Goal: Task Accomplishment & Management: Use online tool/utility

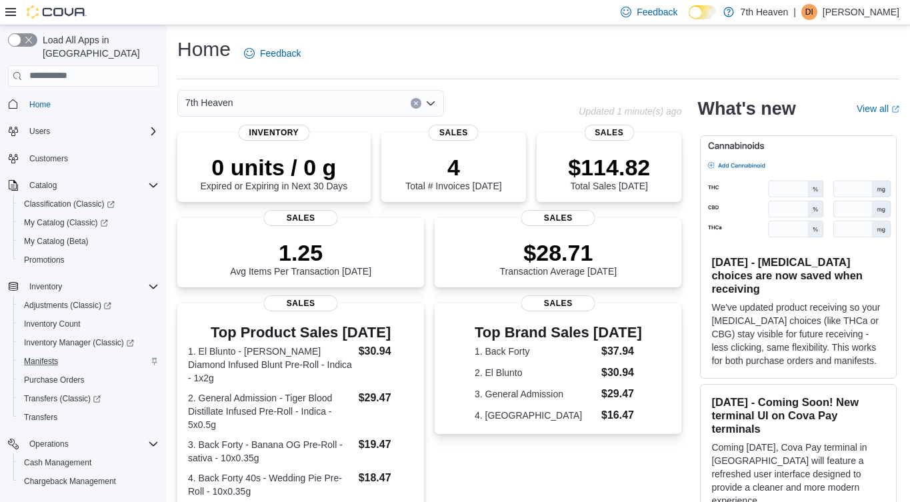
scroll to position [118, 0]
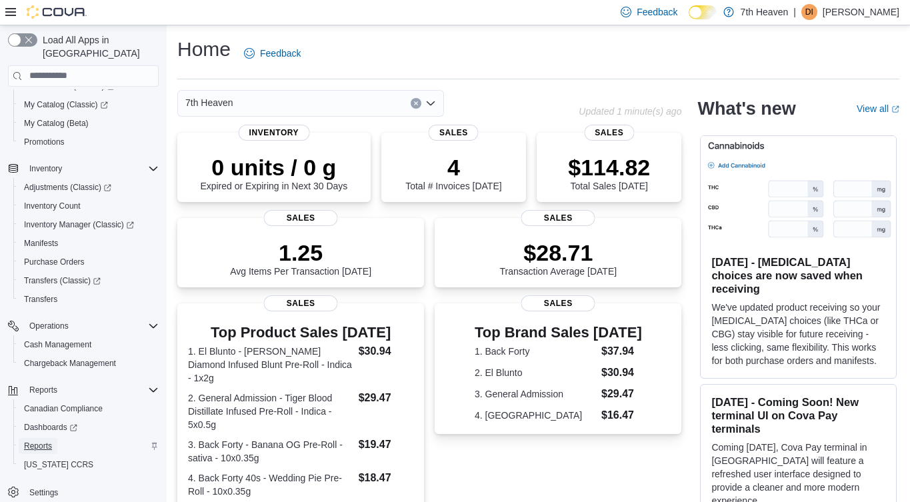
click at [33, 440] on span "Reports" at bounding box center [38, 445] width 28 height 11
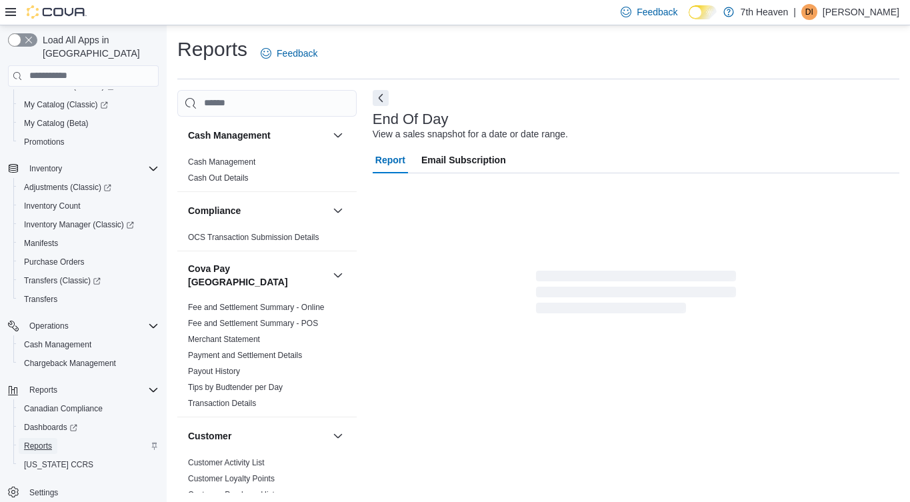
scroll to position [1, 0]
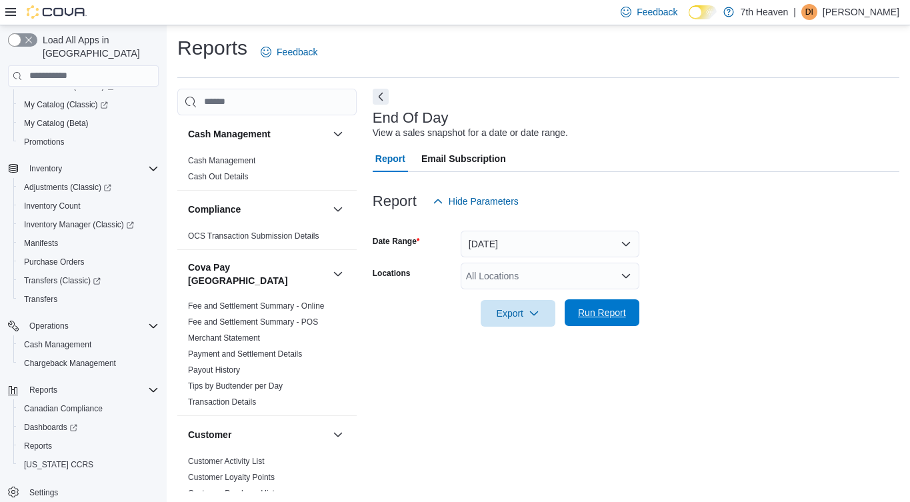
click at [620, 313] on span "Run Report" at bounding box center [602, 312] width 48 height 13
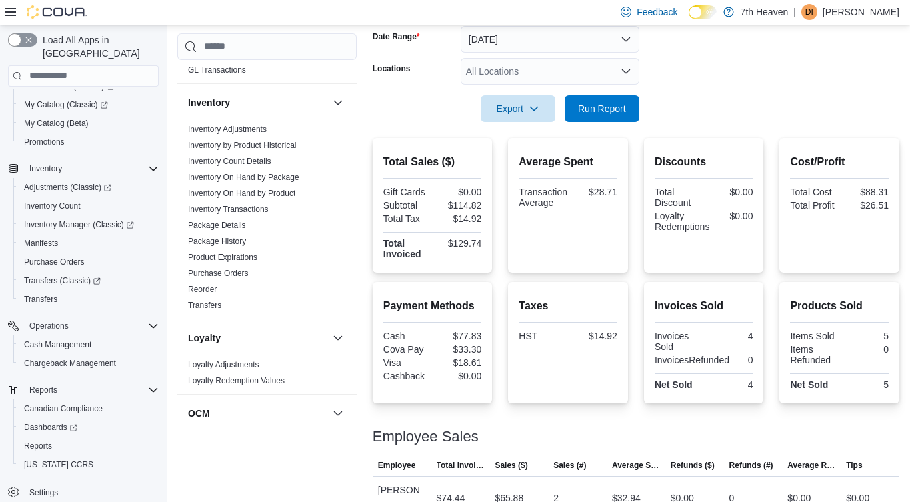
scroll to position [163, 0]
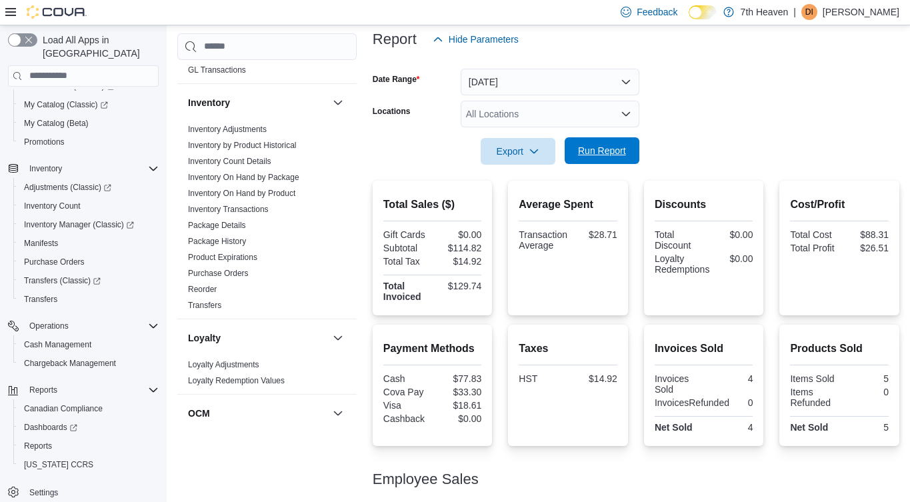
click at [602, 153] on span "Run Report" at bounding box center [602, 150] width 48 height 13
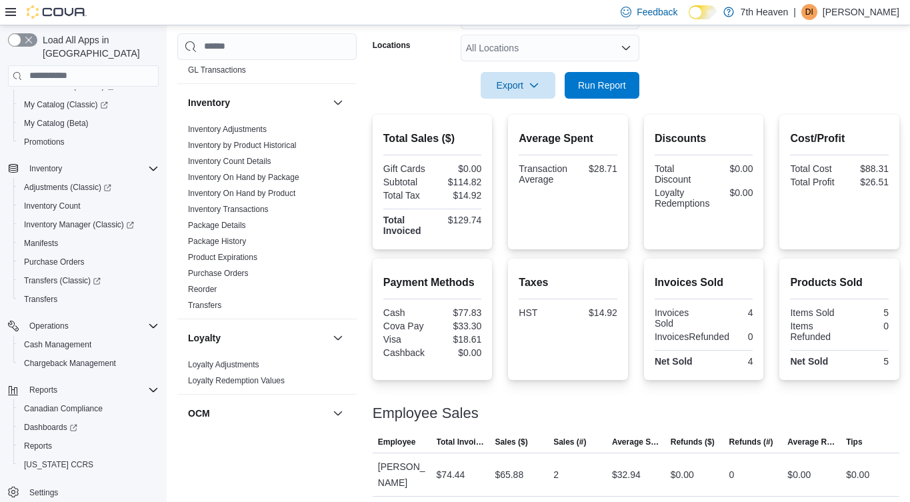
scroll to position [293, 0]
